Goal: Transaction & Acquisition: Download file/media

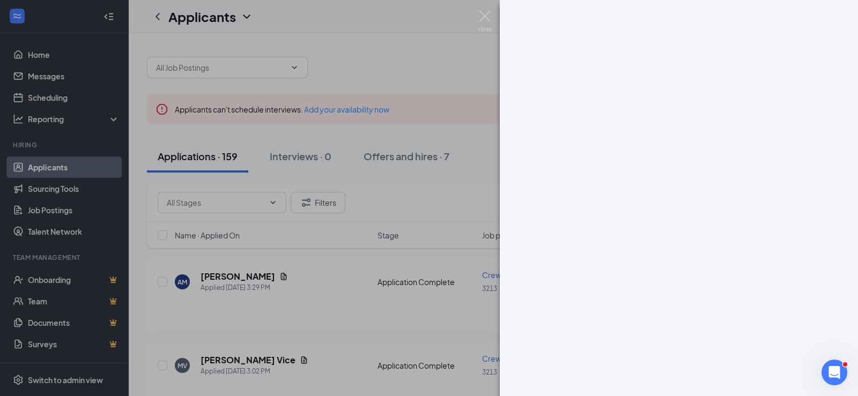
click at [478, 17] on img at bounding box center [484, 21] width 13 height 21
click at [486, 16] on img at bounding box center [484, 21] width 13 height 21
click at [487, 16] on img at bounding box center [484, 21] width 13 height 21
click at [480, 14] on img at bounding box center [484, 21] width 13 height 21
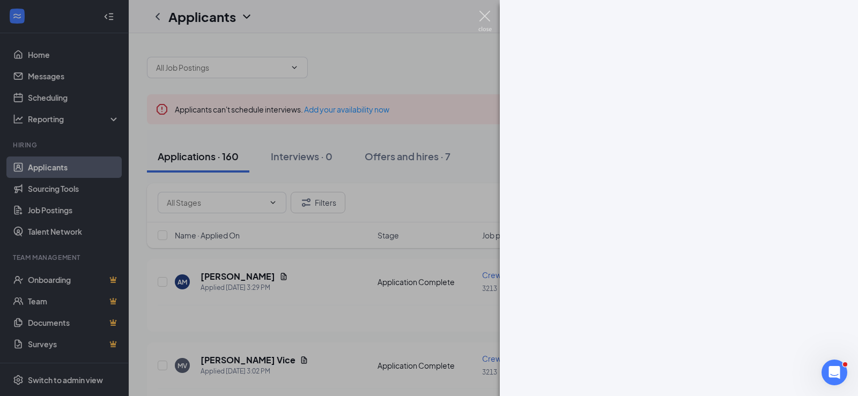
click at [498, 20] on div "Applicants DB" at bounding box center [493, 16] width 729 height 33
click at [481, 26] on div "Applicants DB" at bounding box center [493, 16] width 729 height 33
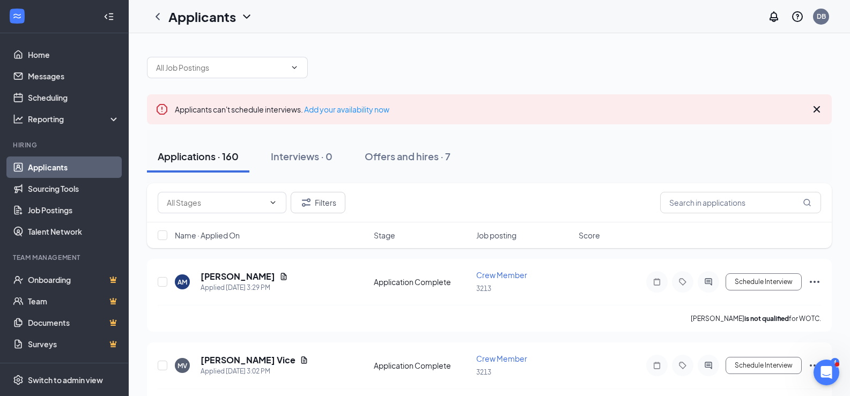
drag, startPoint x: 482, startPoint y: 26, endPoint x: 485, endPoint y: 19, distance: 8.0
click at [483, 25] on div "Applicants DB" at bounding box center [489, 16] width 721 height 33
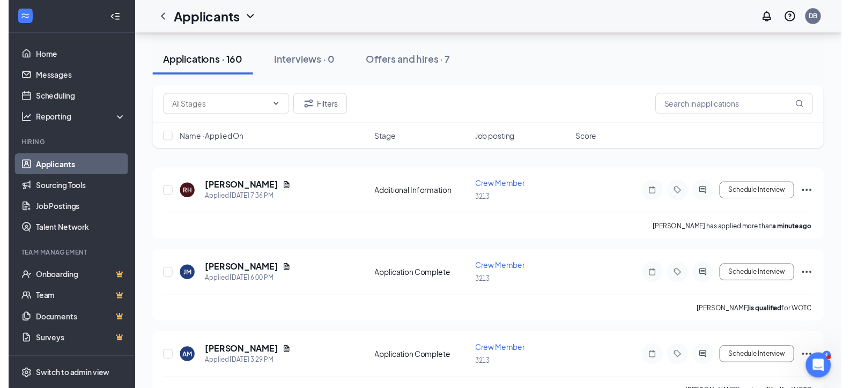
scroll to position [107, 0]
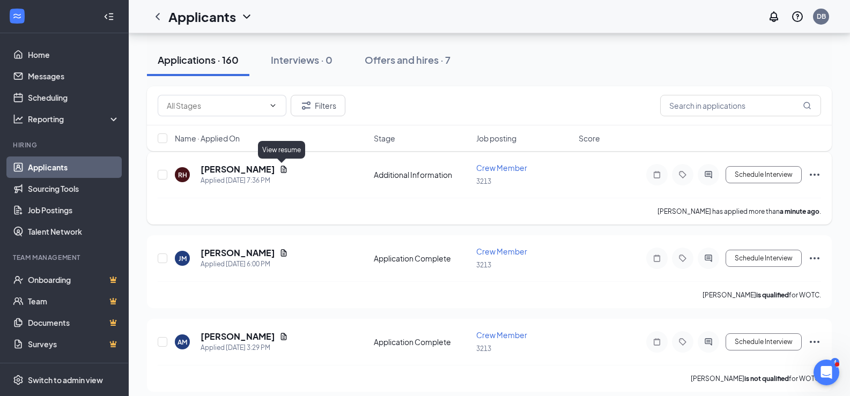
click at [283, 170] on icon "Document" at bounding box center [284, 169] width 6 height 7
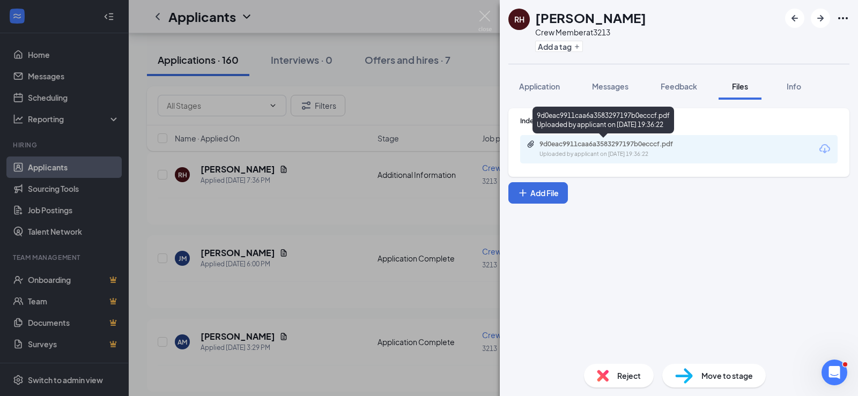
click at [588, 147] on div "9d0eac9911caa6a3583297197b0ecccf.pdf" at bounding box center [614, 144] width 150 height 9
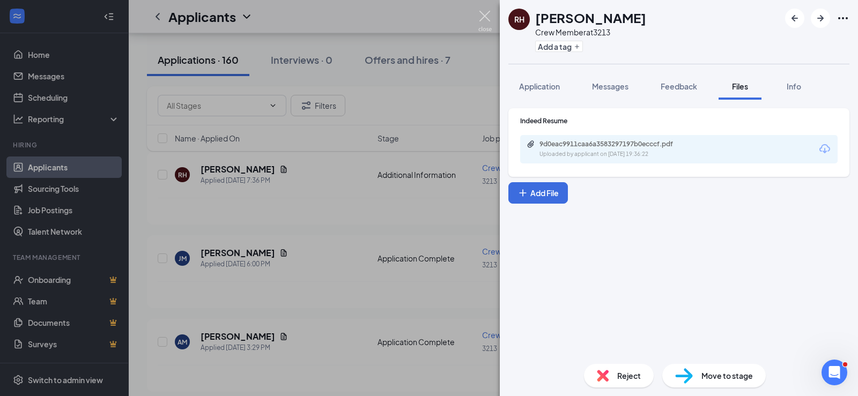
click at [484, 13] on img at bounding box center [484, 21] width 13 height 21
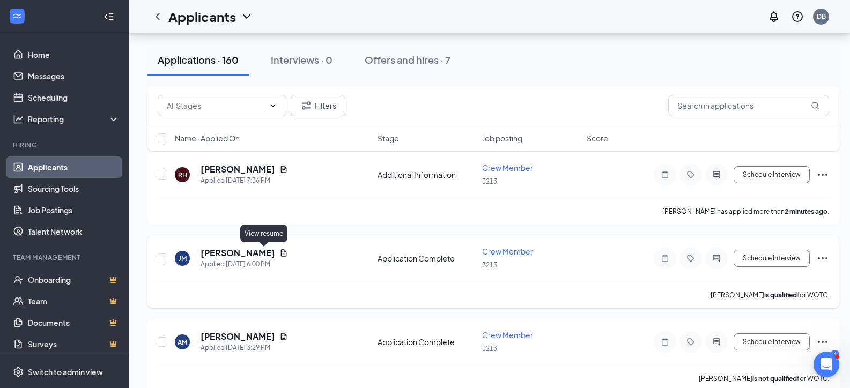
click at [281, 250] on icon "Document" at bounding box center [284, 252] width 6 height 7
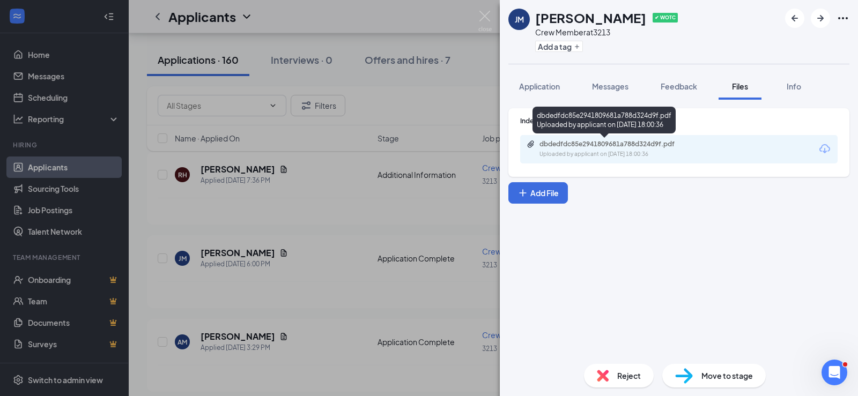
click at [600, 148] on div "dbdedfdc85e2941809681a788d324d9f.pdf" at bounding box center [614, 144] width 150 height 9
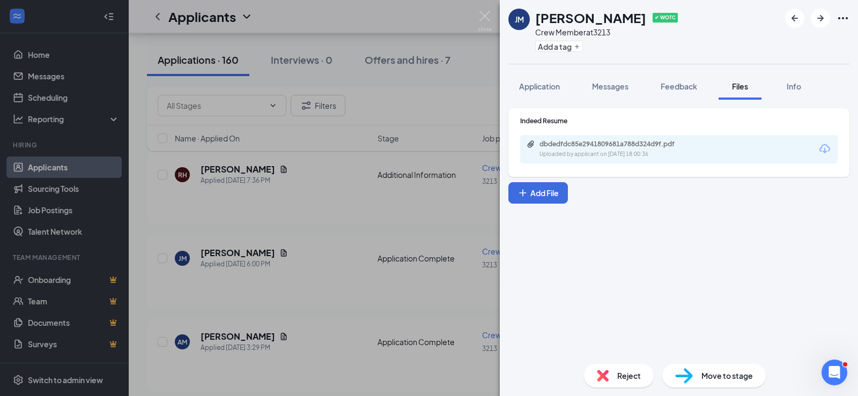
click at [478, 13] on img at bounding box center [484, 21] width 13 height 21
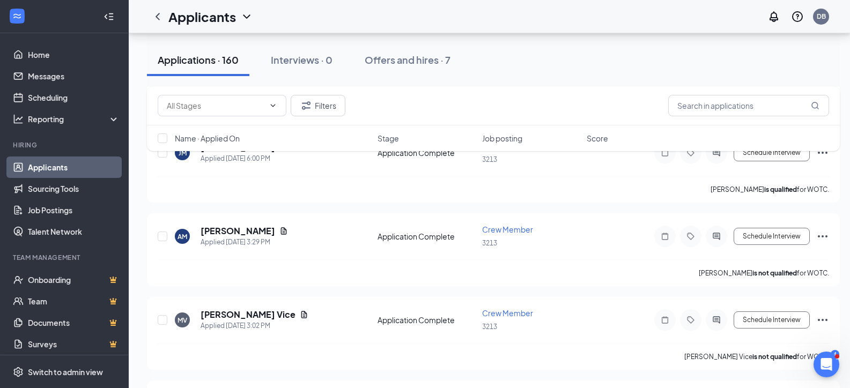
scroll to position [214, 0]
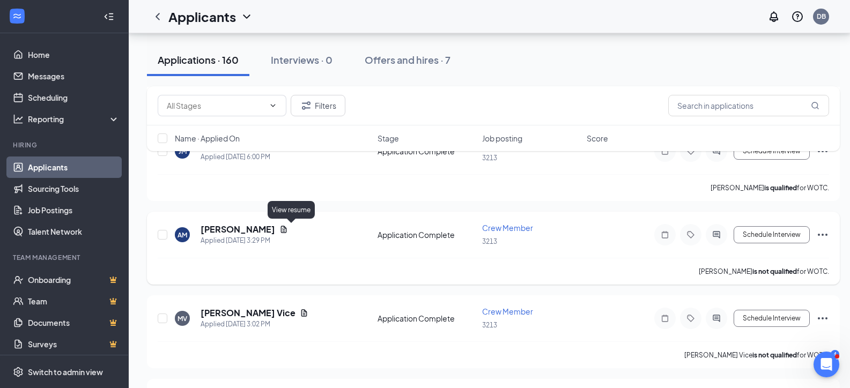
click at [288, 229] on icon "Document" at bounding box center [283, 229] width 9 height 9
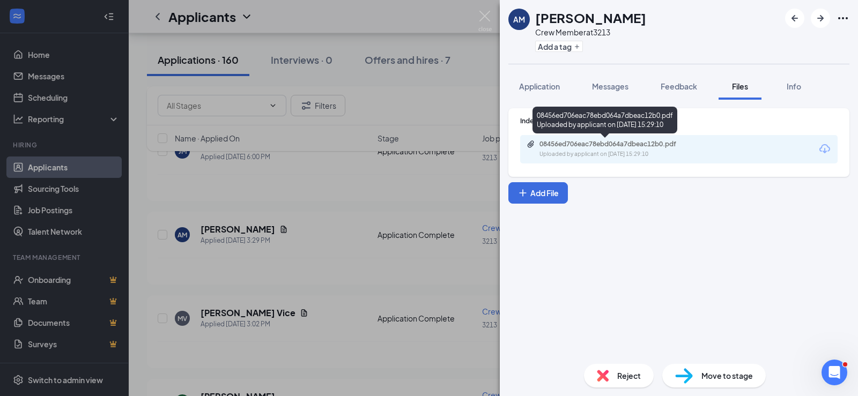
click at [583, 140] on div "08456ed706eac78ebd064a7dbeac12b0.pdf" at bounding box center [614, 144] width 150 height 9
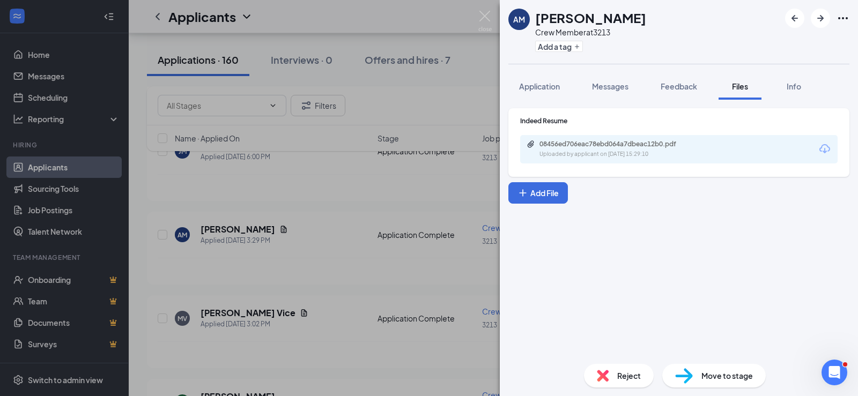
click at [149, 40] on div "AM [PERSON_NAME] Crew Member at 3213 Add a tag Application Messages Feedback Fi…" at bounding box center [429, 198] width 858 height 396
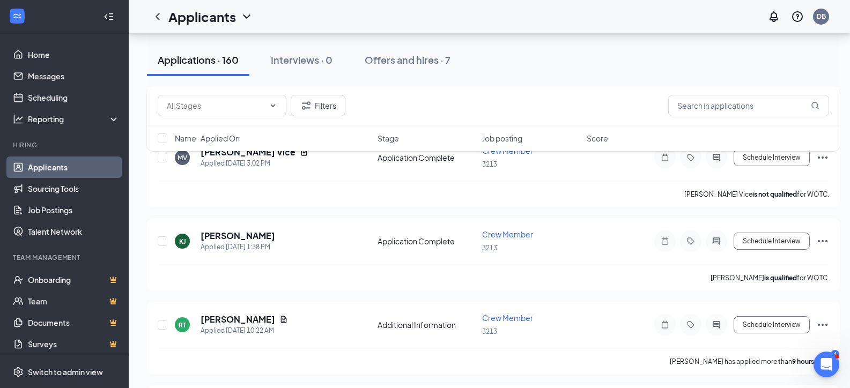
scroll to position [322, 0]
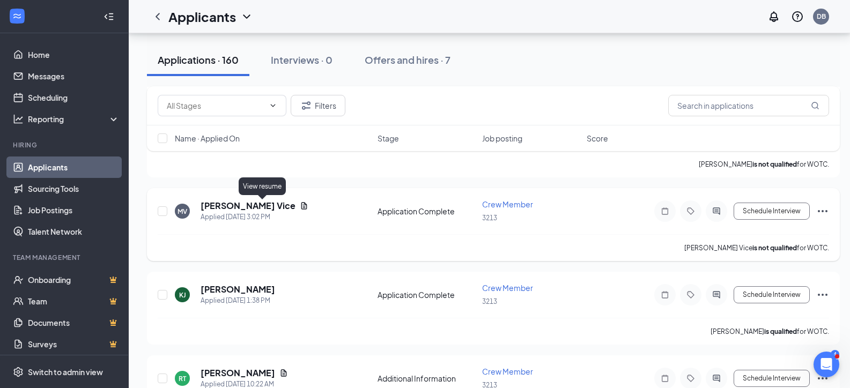
click at [301, 204] on icon "Document" at bounding box center [304, 205] width 6 height 7
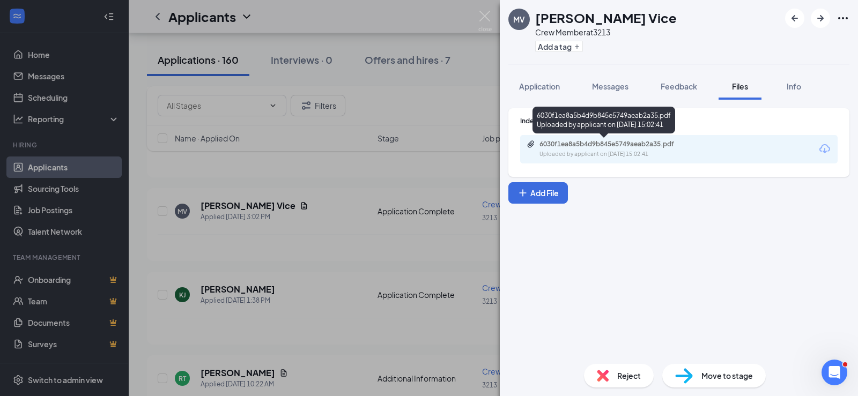
click at [625, 144] on div "6030f1ea8a5b4d9b845e5749aeab2a35.pdf" at bounding box center [614, 144] width 150 height 9
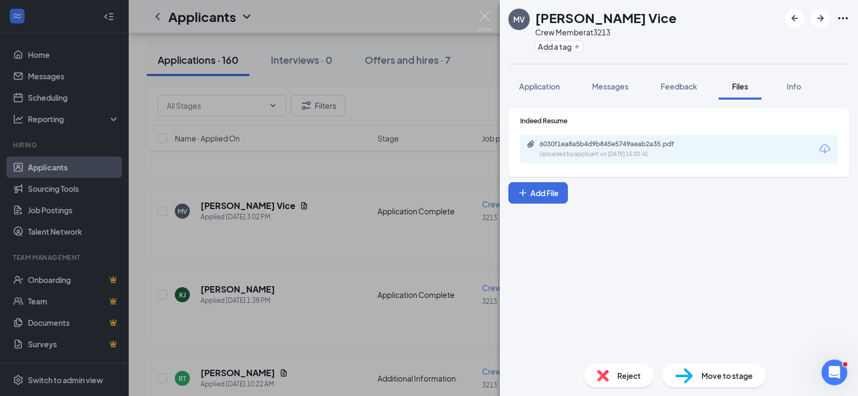
click at [480, 11] on img at bounding box center [484, 21] width 13 height 21
click at [486, 19] on img at bounding box center [484, 21] width 13 height 21
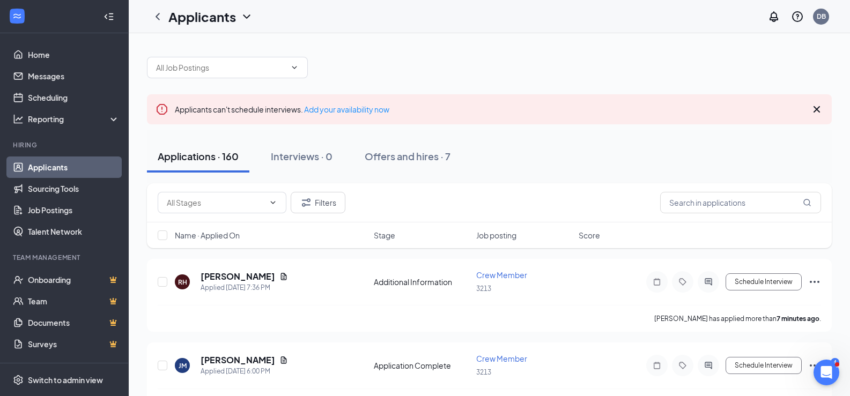
click at [816, 108] on icon "Cross" at bounding box center [816, 109] width 13 height 13
